Goal: Go to known website: Access a specific website the user already knows

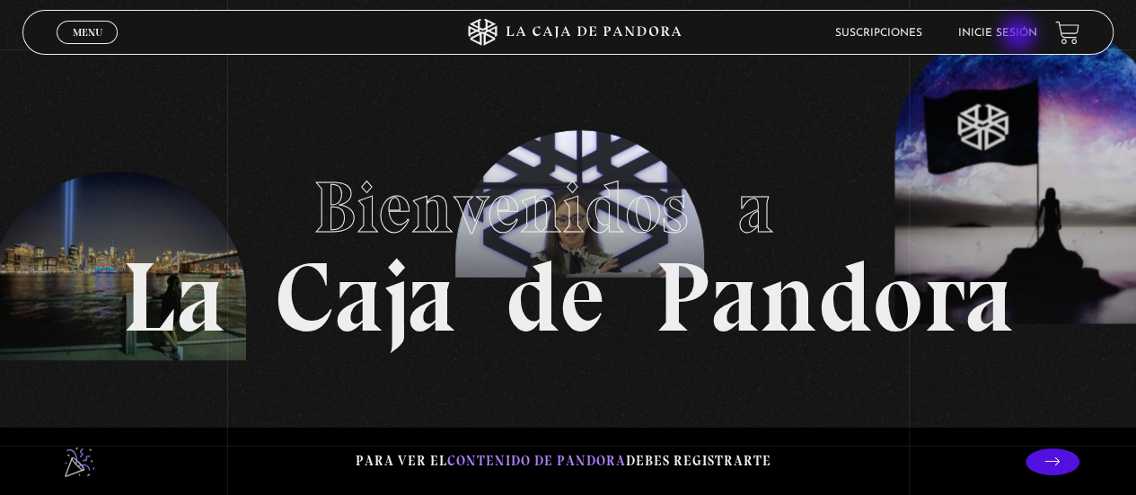
click at [1020, 36] on link "Inicie sesión" at bounding box center [997, 33] width 79 height 11
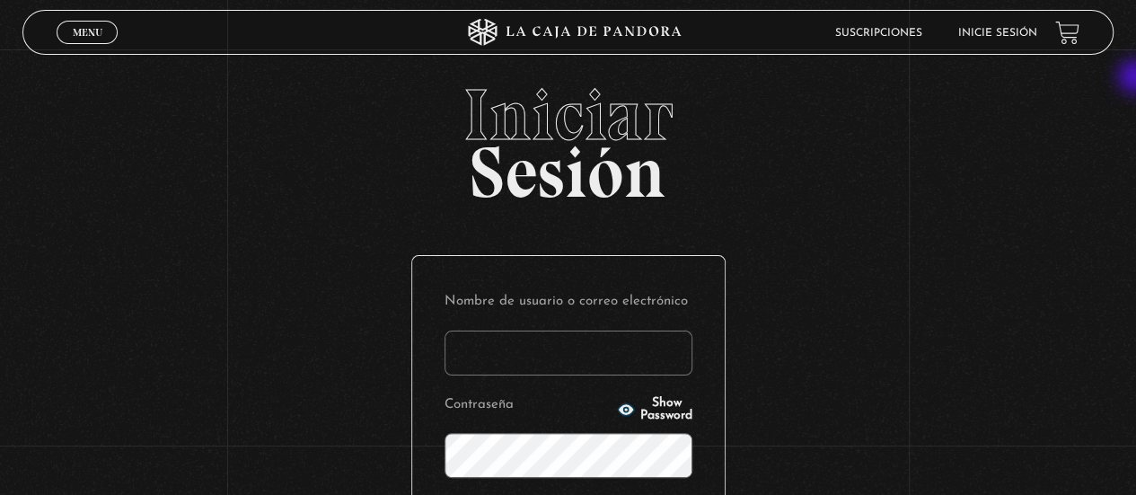
type input "tfonseca15@gmail.com"
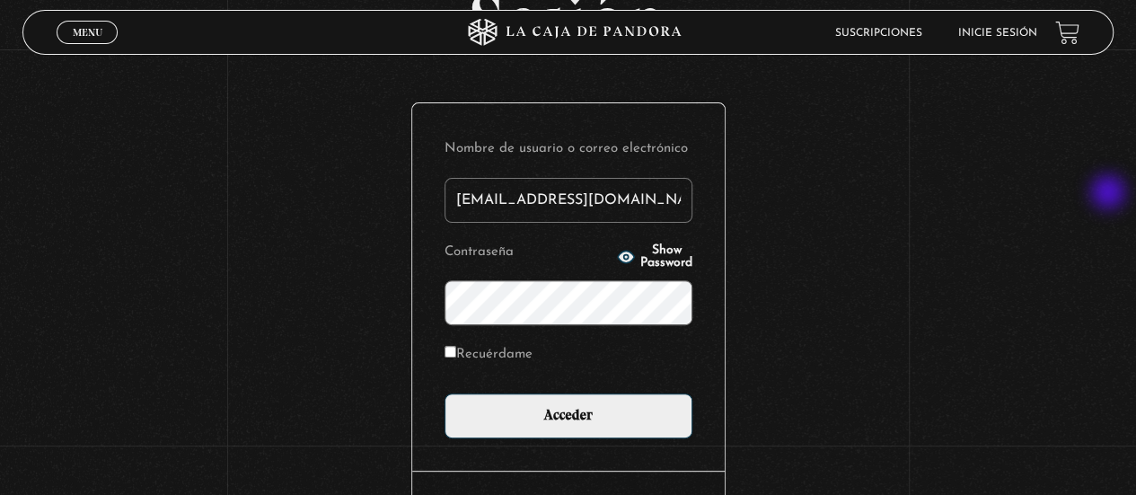
scroll to position [154, 0]
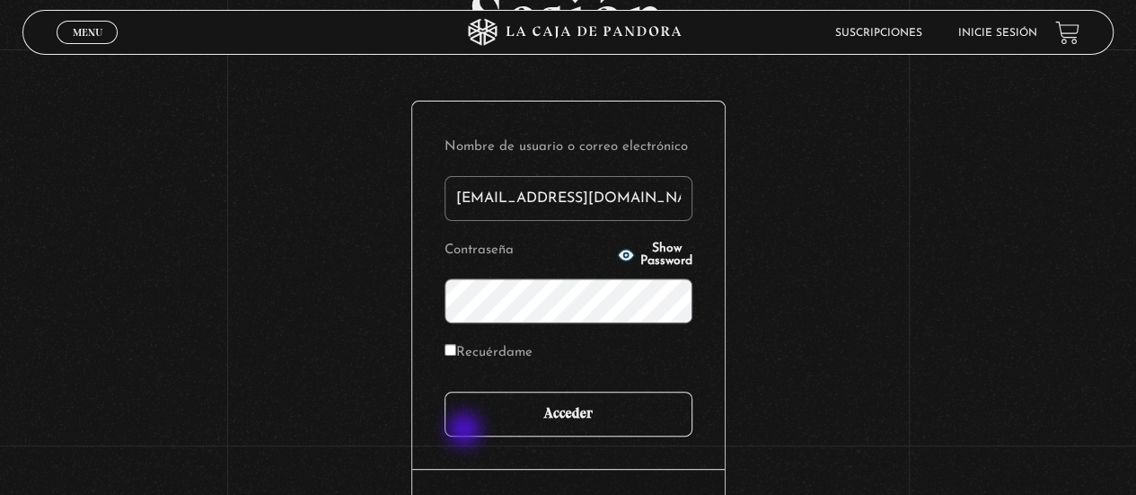
click at [488, 425] on input "Acceder" at bounding box center [568, 413] width 248 height 45
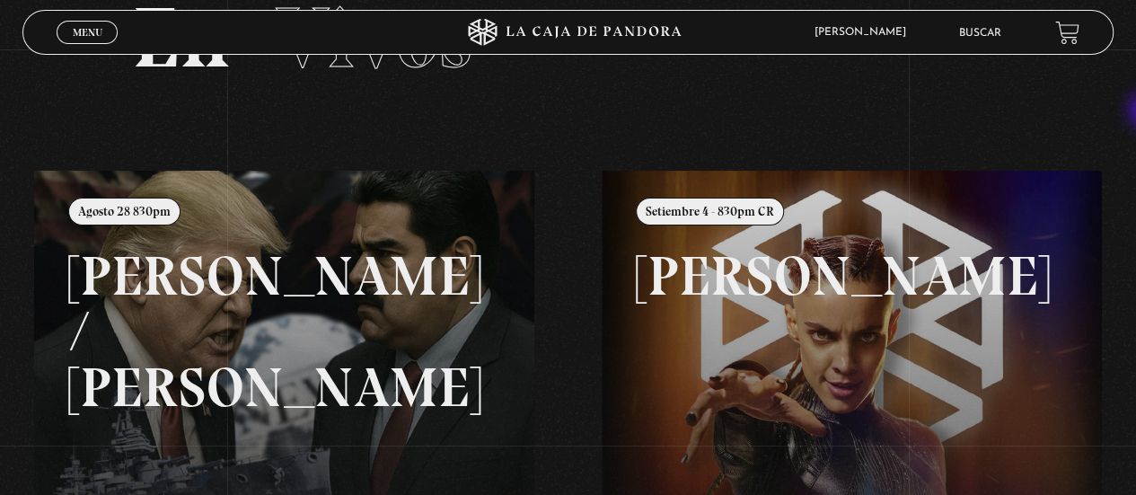
scroll to position [110, 0]
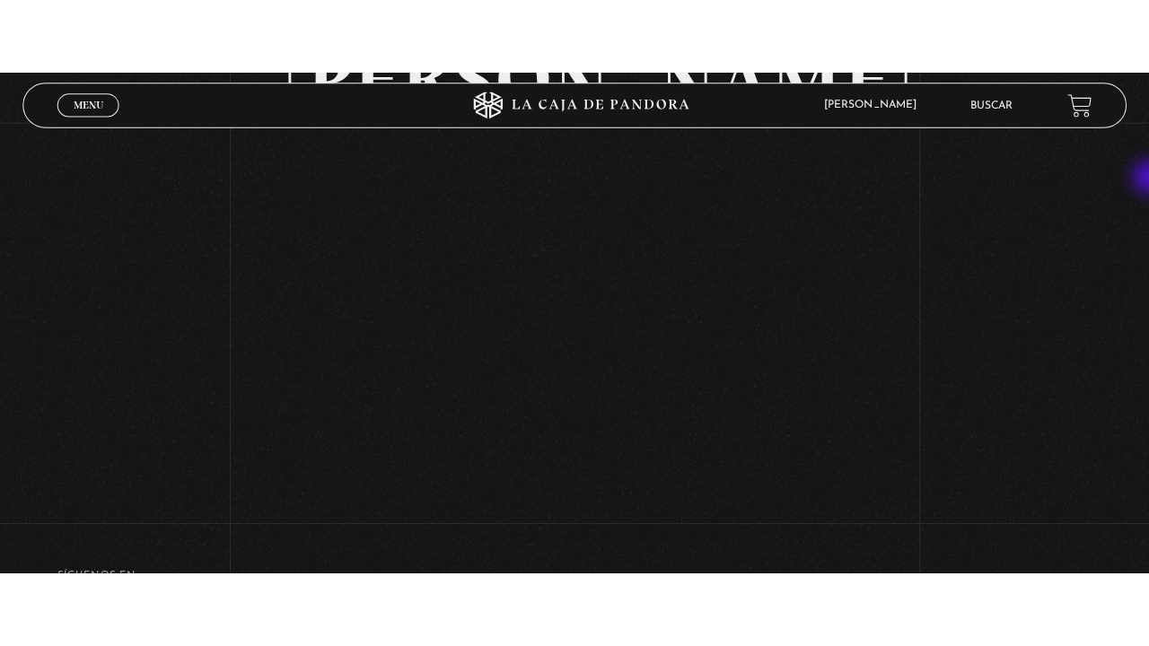
scroll to position [189, 0]
